Goal: Task Accomplishment & Management: Use online tool/utility

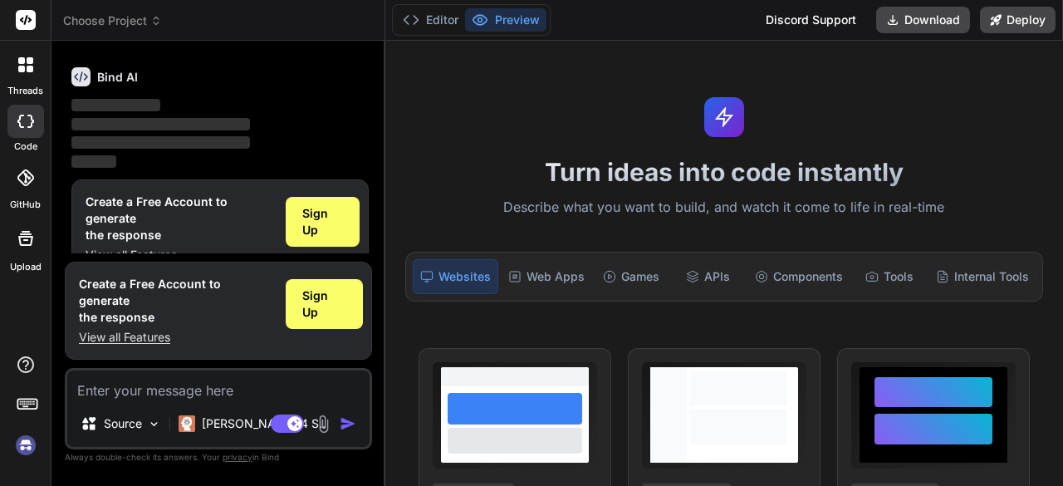
scroll to position [87, 0]
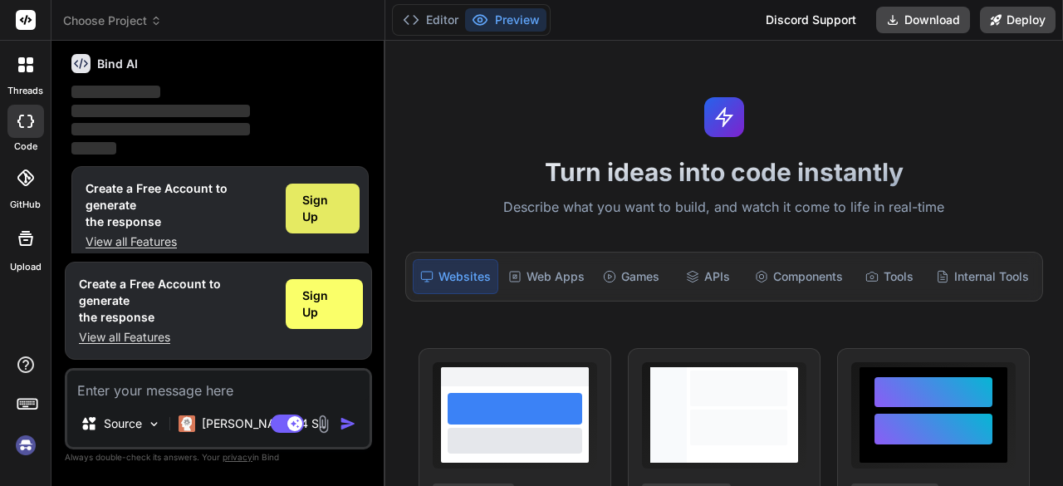
click at [325, 205] on span "Sign Up" at bounding box center [322, 208] width 41 height 33
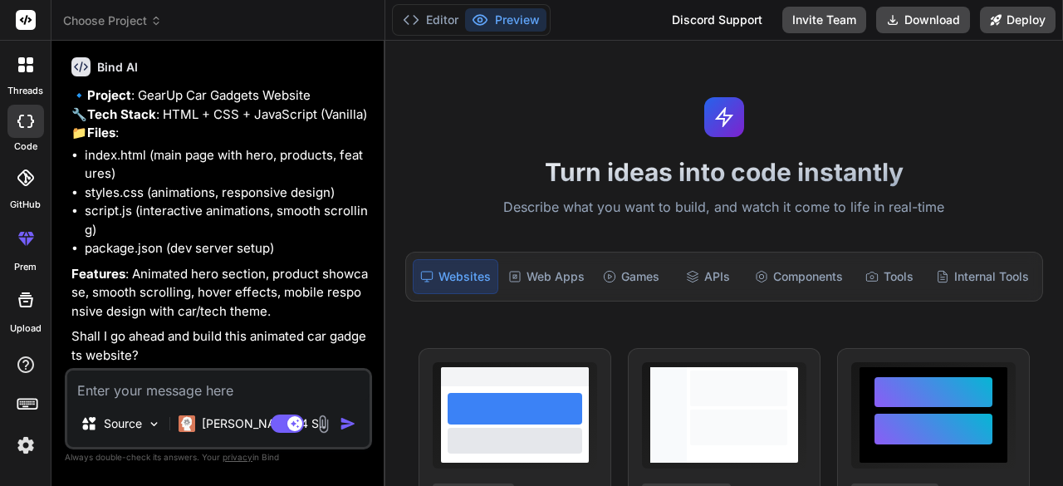
scroll to position [139, 0]
type textarea "x"
click at [277, 396] on textarea at bounding box center [218, 385] width 302 height 30
type textarea "y"
type textarea "x"
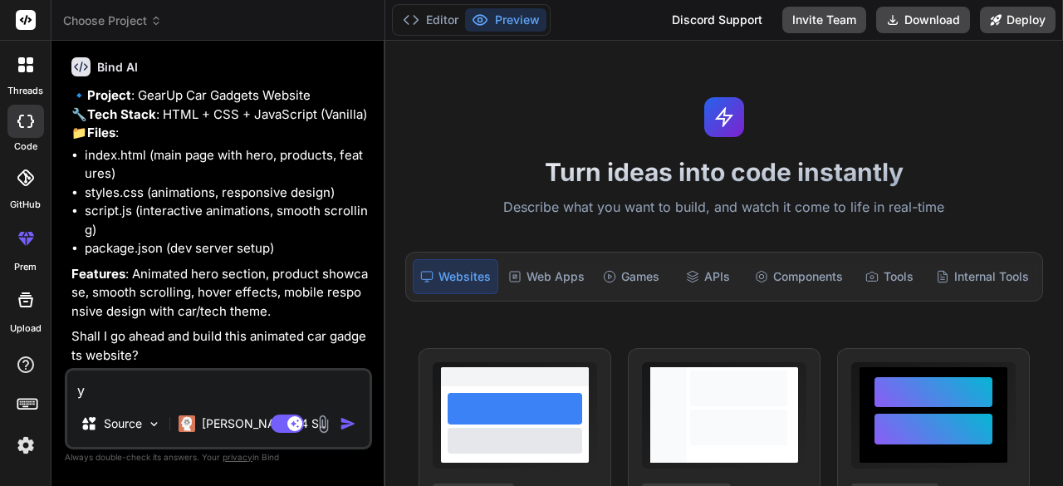
type textarea "yw"
type textarea "x"
type textarea "y"
type textarea "x"
type textarea "ye"
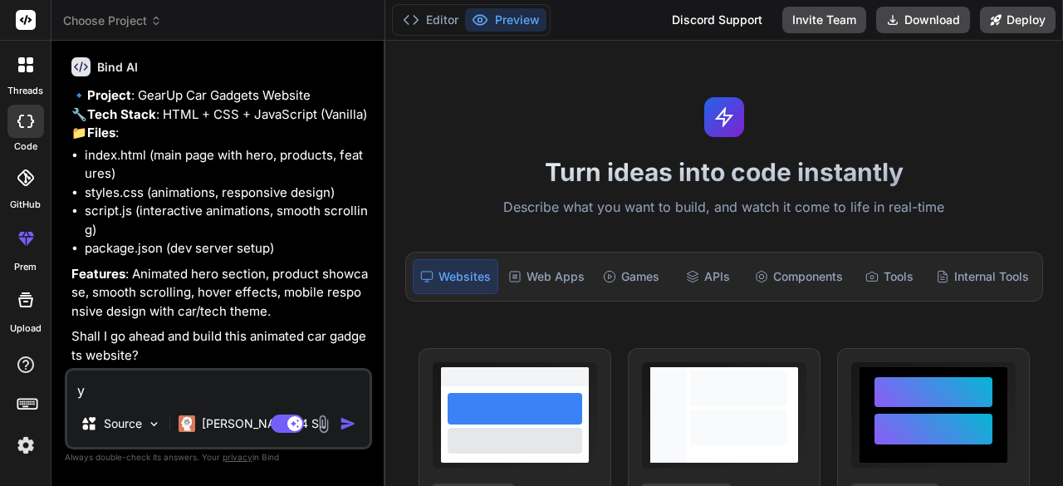
type textarea "x"
type textarea "yes"
type textarea "x"
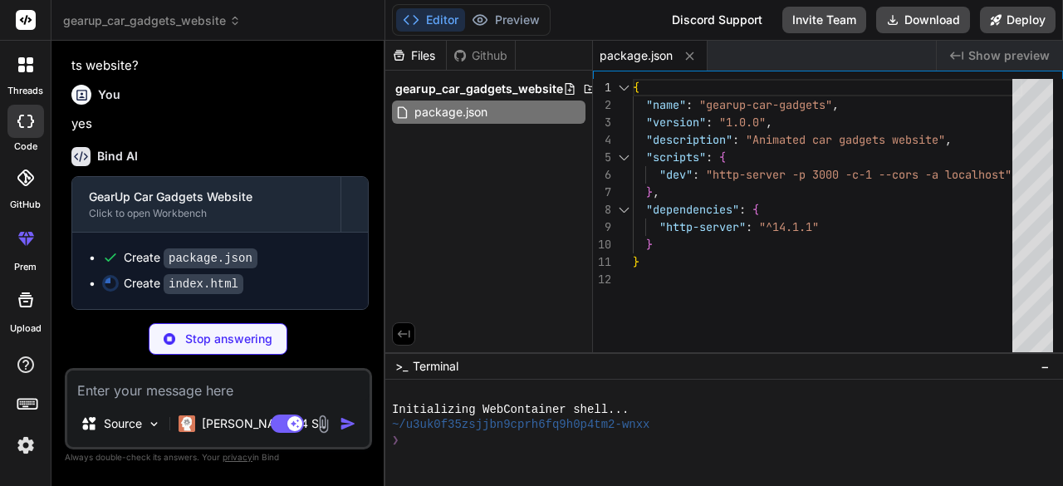
scroll to position [425, 0]
type textarea "x"
type textarea "</footer> <script src="script.js"></script> </body> </html>"
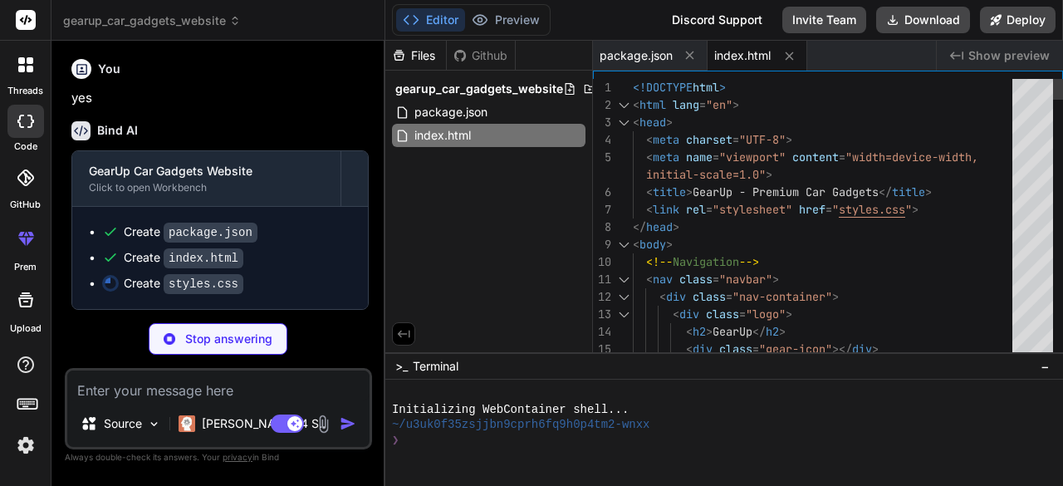
click at [629, 81] on div "1" at bounding box center [613, 87] width 40 height 17
drag, startPoint x: 630, startPoint y: 84, endPoint x: 771, endPoint y: 137, distance: 150.1
click at [771, 137] on div "1 2 3 4 5 6 7 8 9 10 11 12 13 14 15 16 <!DOCTYPE html > < html lang = "en" > < …" at bounding box center [828, 220] width 470 height 282
click at [737, 52] on span "index.html" at bounding box center [742, 55] width 56 height 17
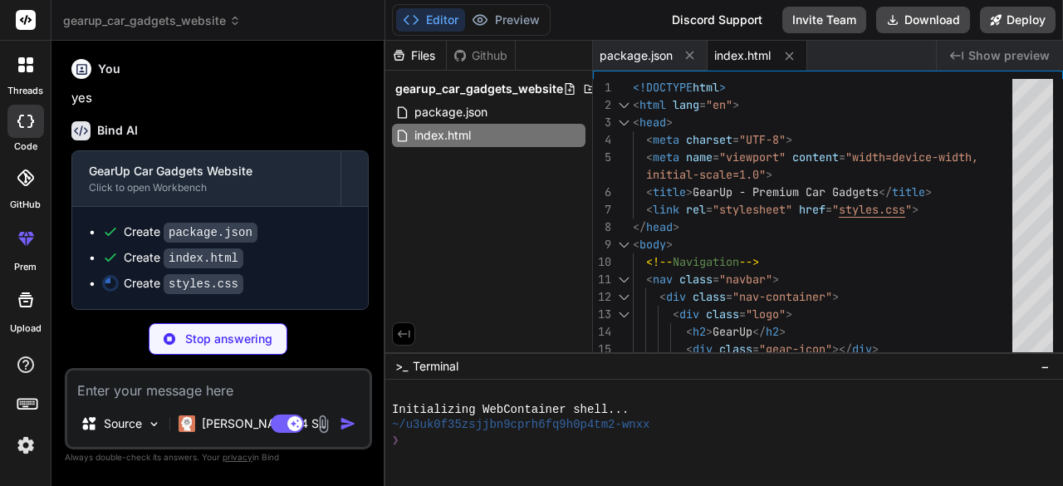
click at [764, 51] on span "index.html" at bounding box center [742, 55] width 56 height 17
type textarea "x"
click at [472, 107] on span "package.json" at bounding box center [451, 112] width 76 height 20
type textarea "}"
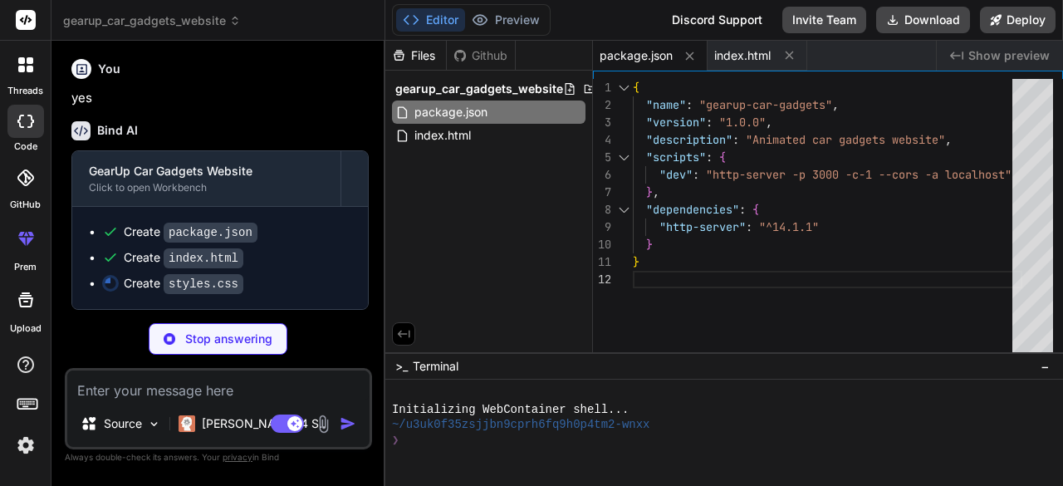
click at [626, 53] on span "package.json" at bounding box center [636, 55] width 73 height 17
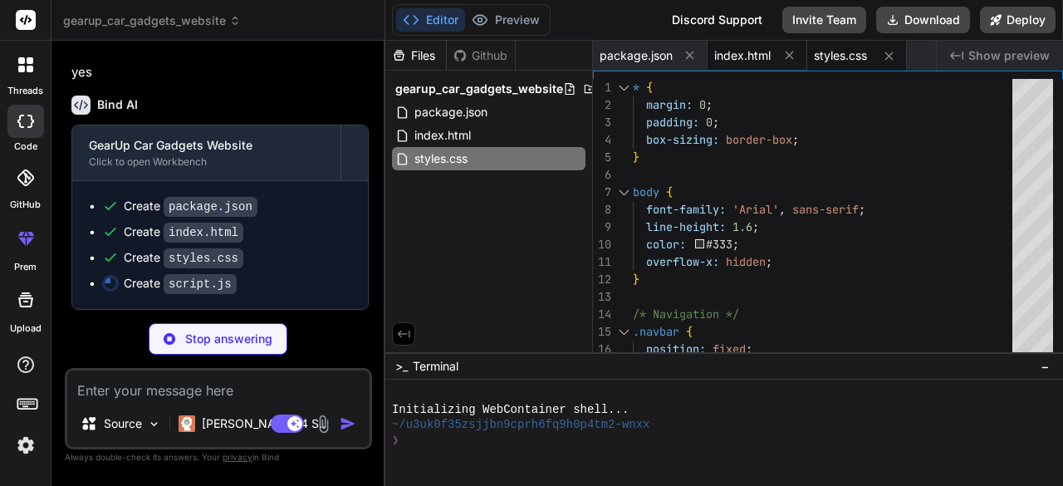
type textarea "x"
click at [758, 53] on span "index.html" at bounding box center [742, 55] width 56 height 17
type textarea "</footer> <script src="script.js"></script> </body> </html>"
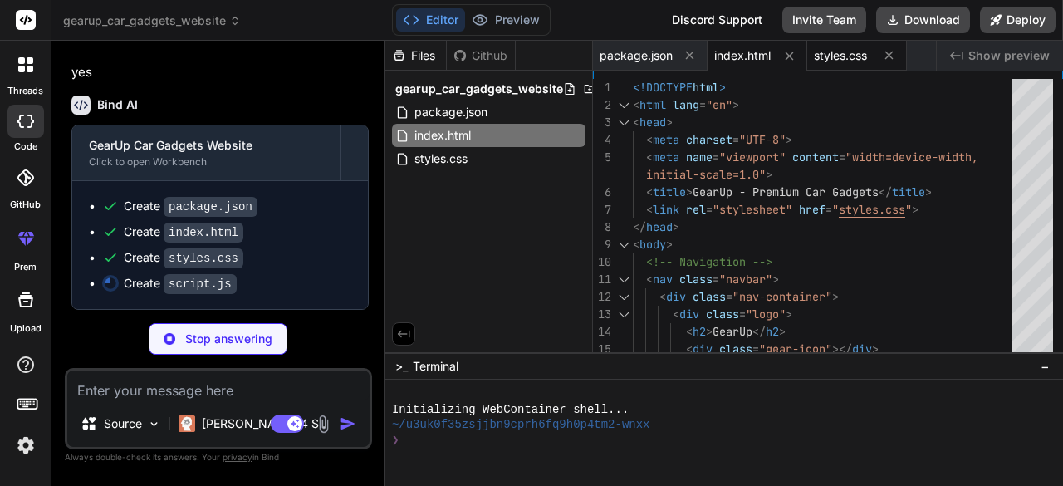
click at [845, 52] on span "styles.css" at bounding box center [840, 55] width 53 height 17
type textarea "x"
type textarea "}"
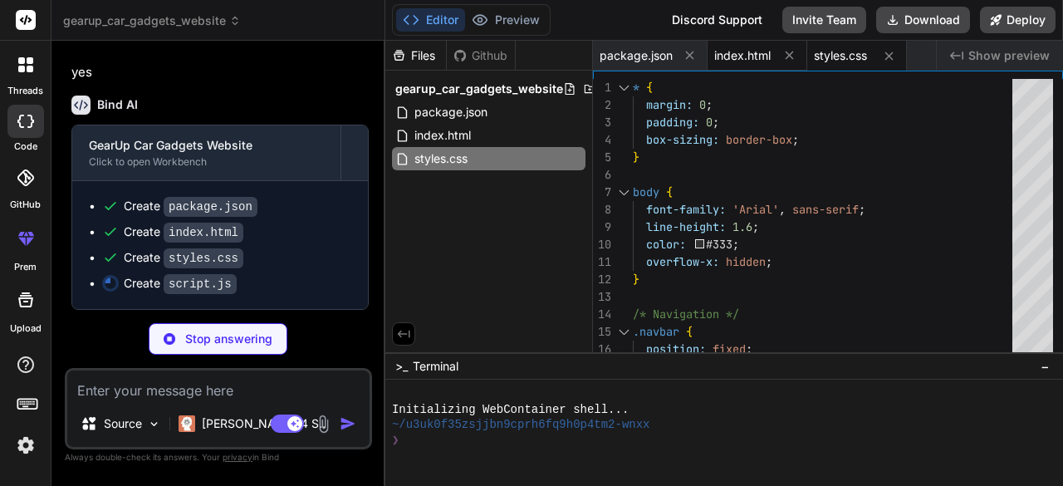
type textarea "x"
click at [757, 52] on span "index.html" at bounding box center [742, 55] width 56 height 17
type textarea "</footer> <script src="script.js"></script> </body> </html>"
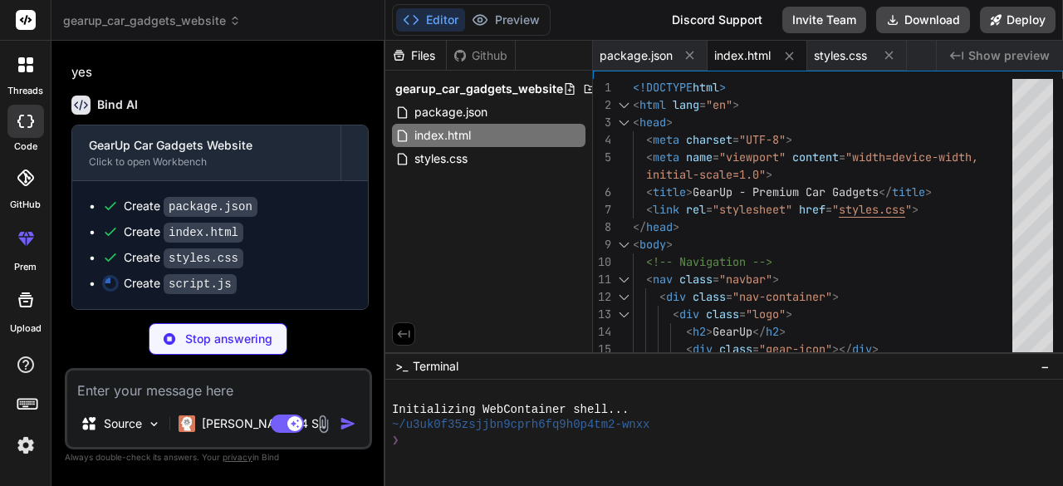
scroll to position [475, 0]
type textarea "x"
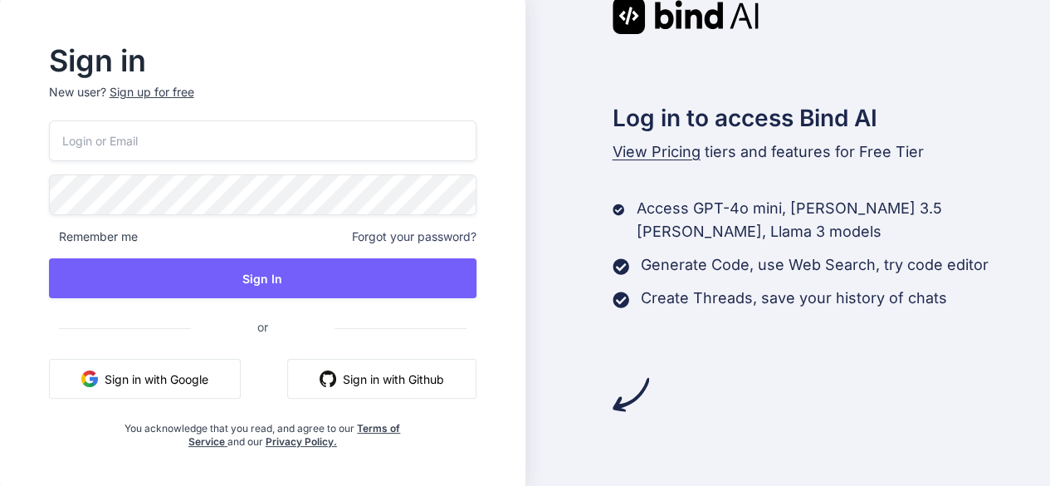
click at [184, 367] on button "Sign in with Google" at bounding box center [145, 379] width 192 height 40
